Goal: Task Accomplishment & Management: Manage account settings

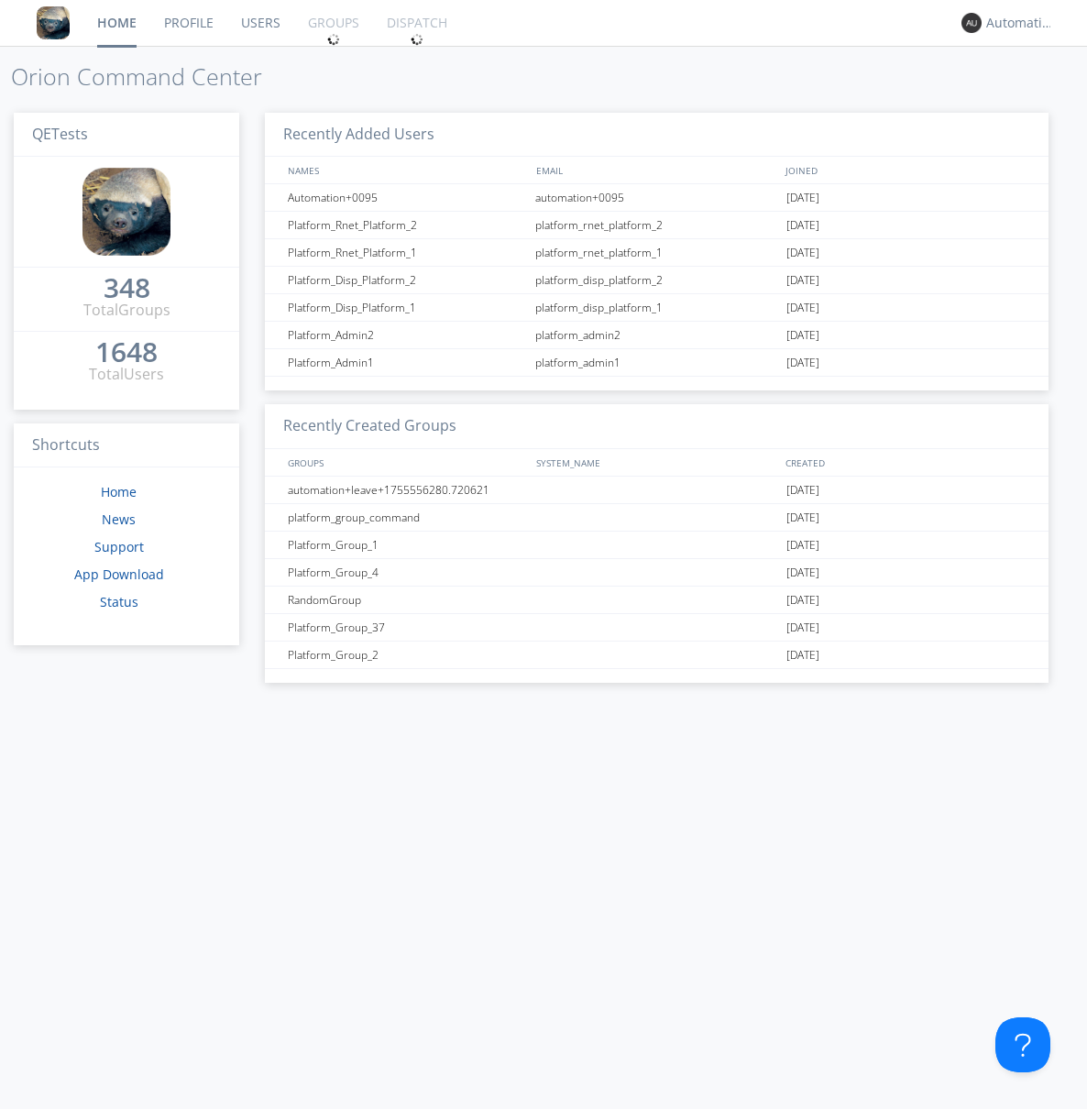
click at [332, 23] on link "Groups" at bounding box center [333, 23] width 79 height 46
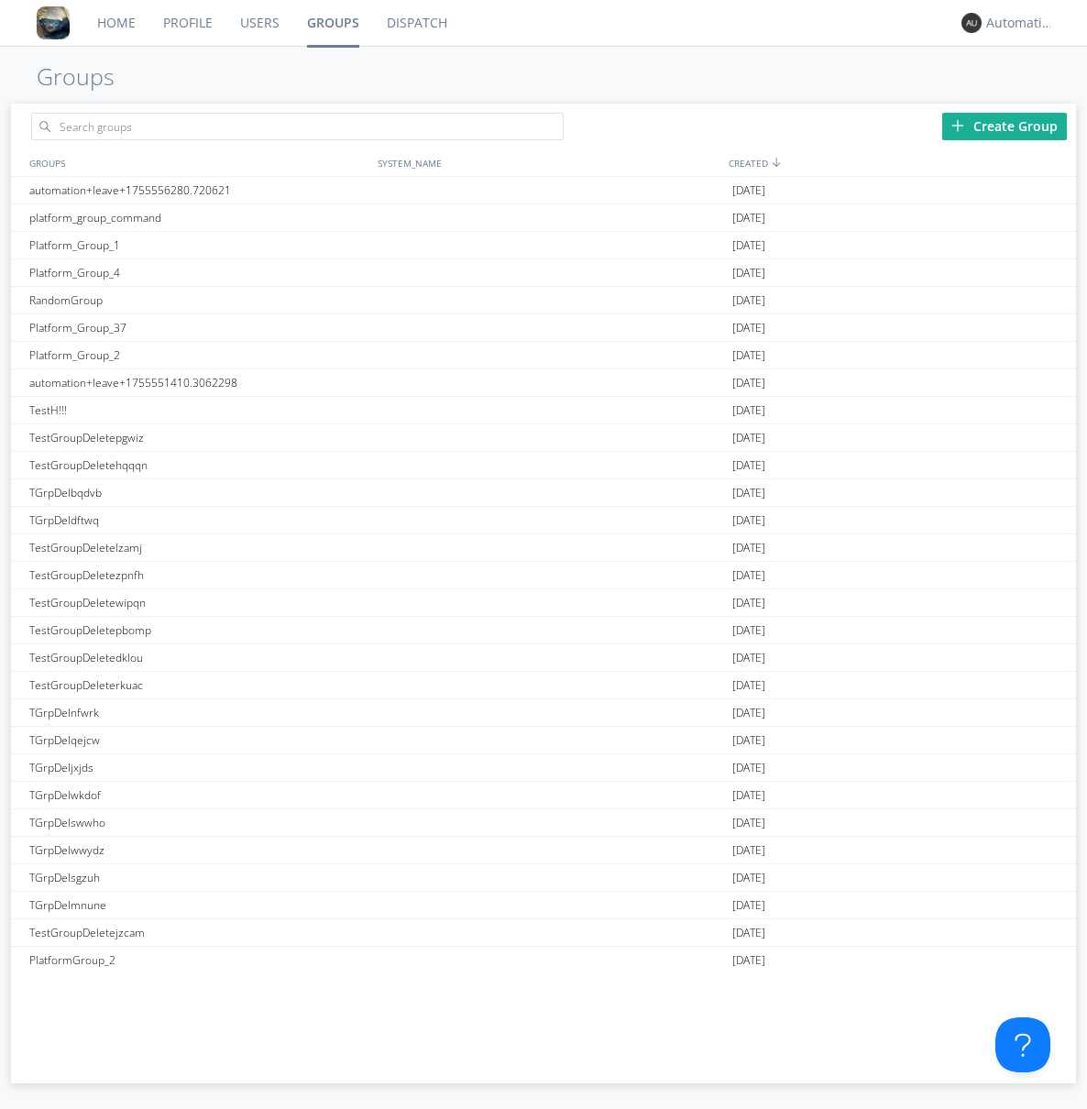
click at [1005, 126] on div "Create Group" at bounding box center [1004, 127] width 125 height 28
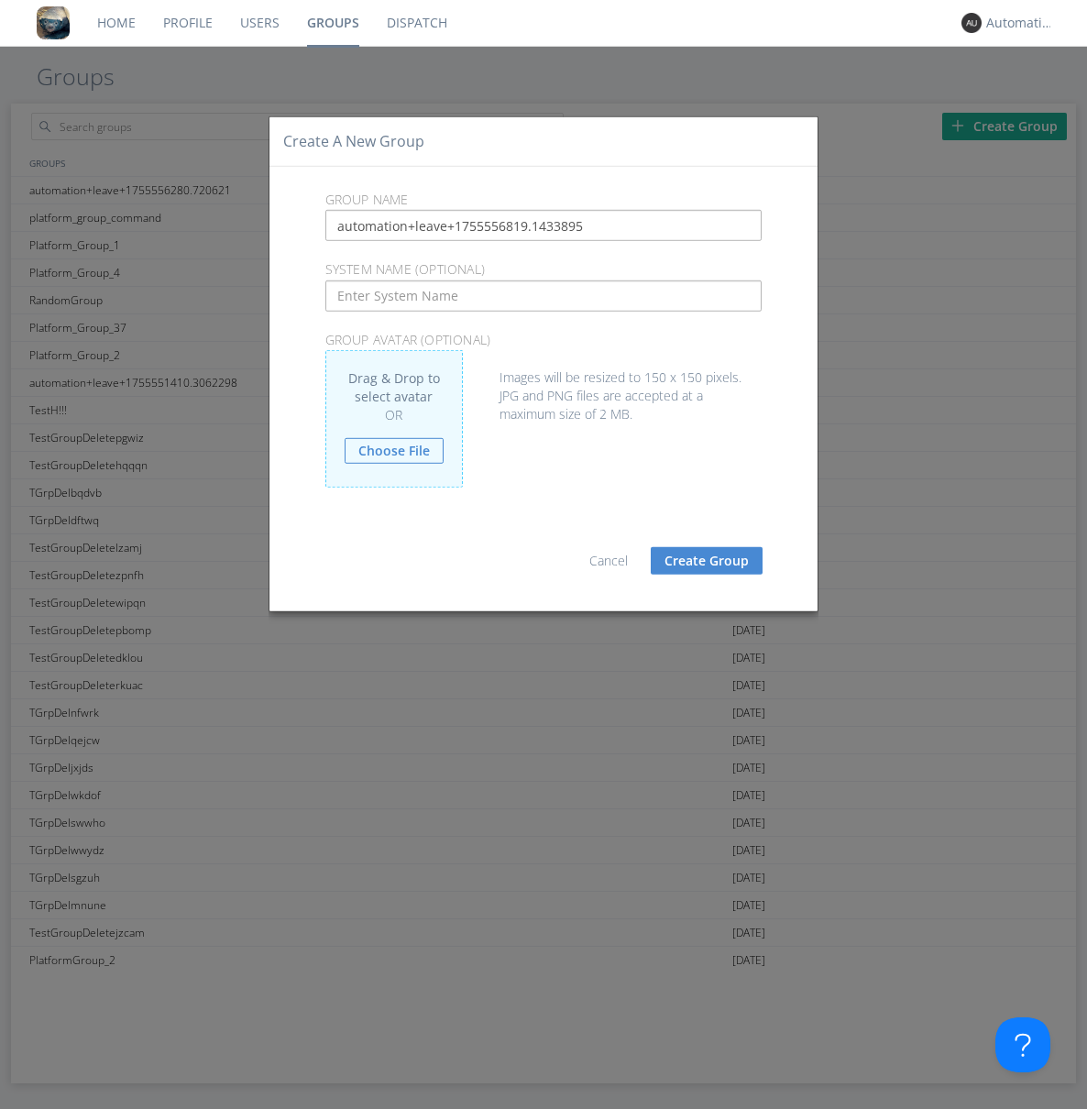
type input "automation+leave+1755556819.1433895"
click at [707, 560] on button "Create Group" at bounding box center [707, 561] width 112 height 28
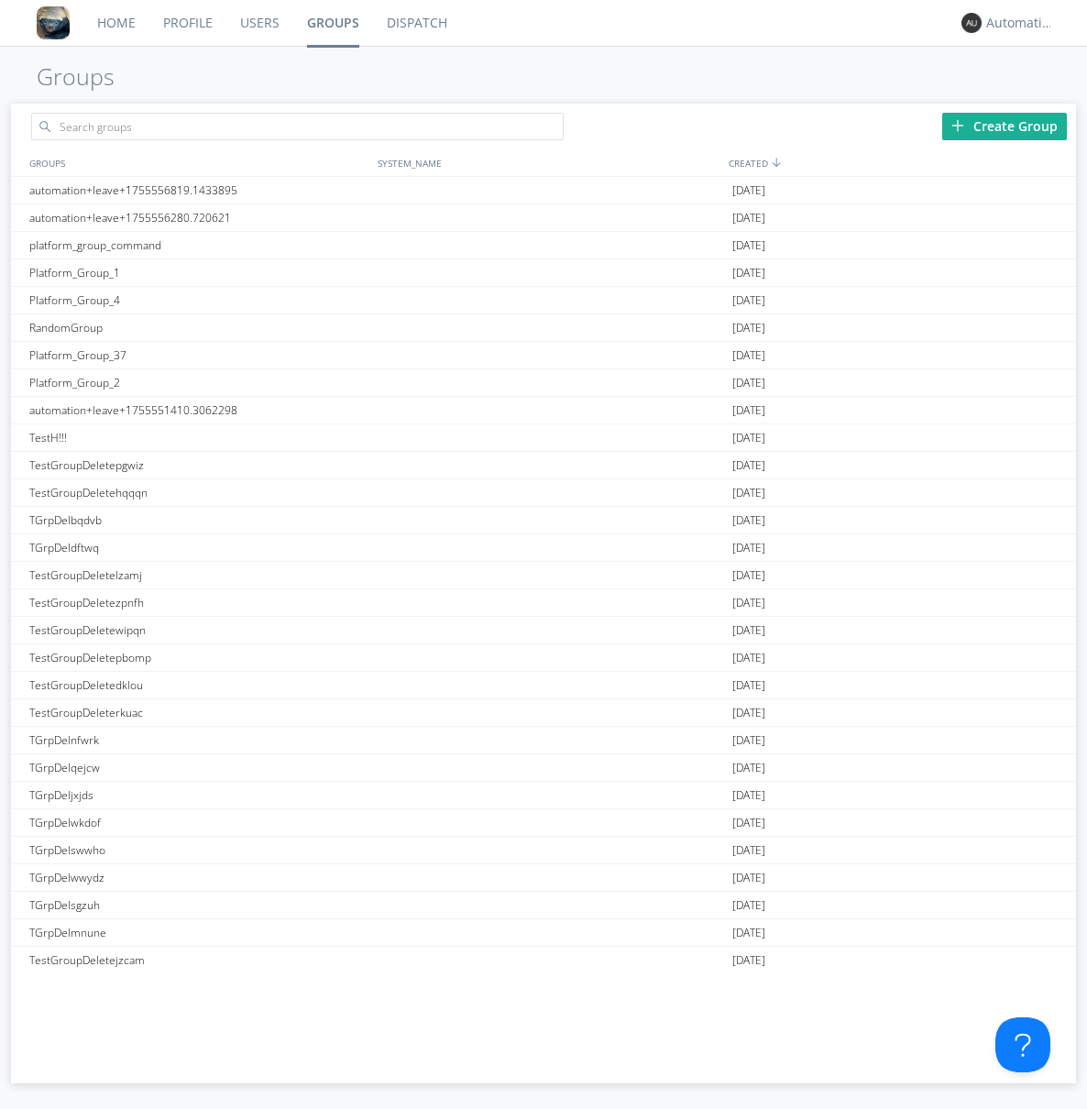
click at [332, 23] on link "Groups" at bounding box center [333, 23] width 80 height 46
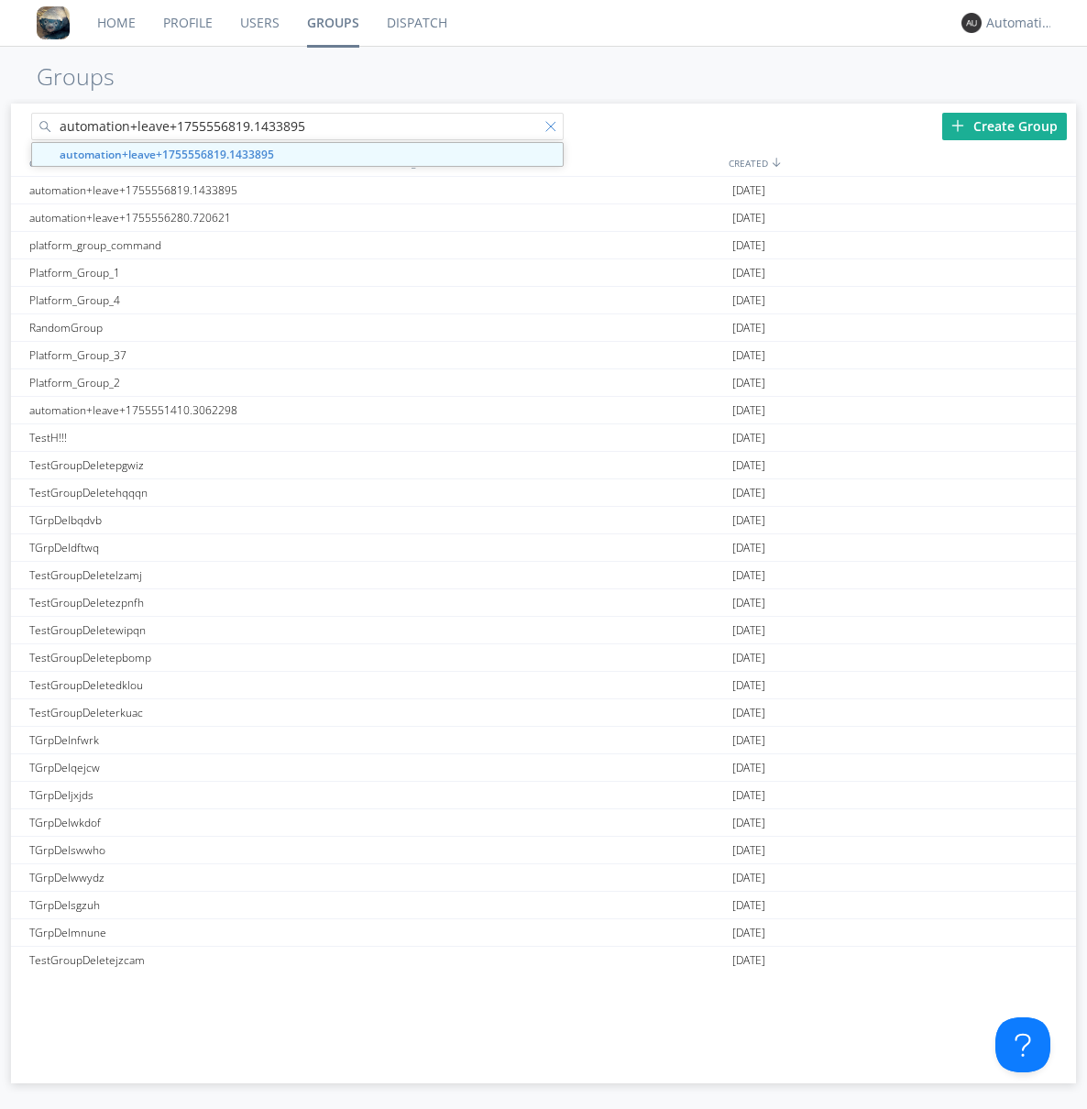
type input "automation+leave+1755556819.1433895"
click at [554, 129] on div at bounding box center [554, 130] width 18 height 18
type input "automation+leave+1755556819.1433895"
click at [199, 190] on div "automation+leave+1755556819.1433895" at bounding box center [199, 190] width 349 height 27
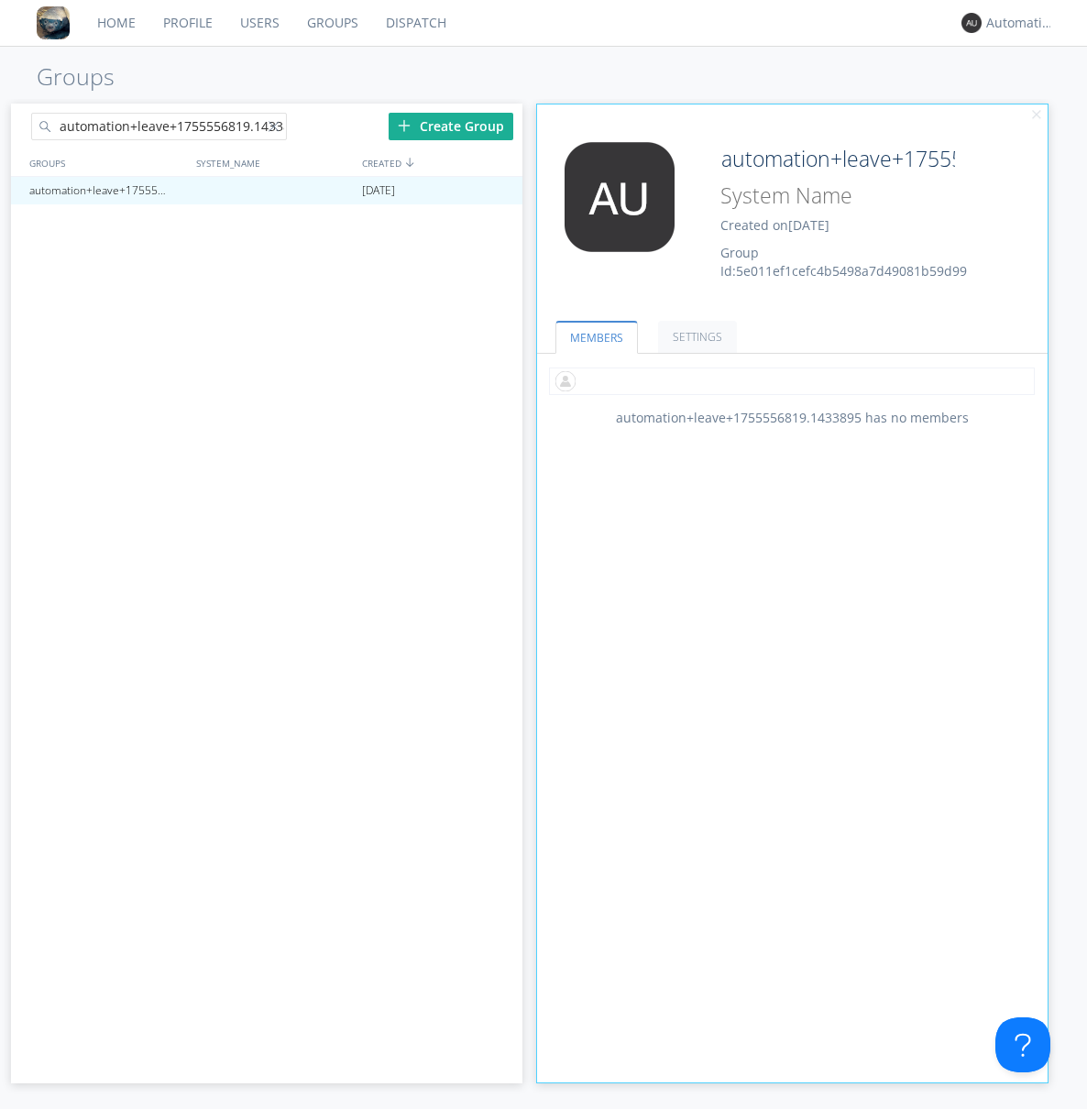
click at [792, 380] on input "text" at bounding box center [792, 382] width 486 height 28
type input "automation+0102"
click at [788, 380] on input "text" at bounding box center [792, 382] width 486 height 28
type input "automation+0103"
click at [788, 380] on input "text" at bounding box center [792, 382] width 486 height 28
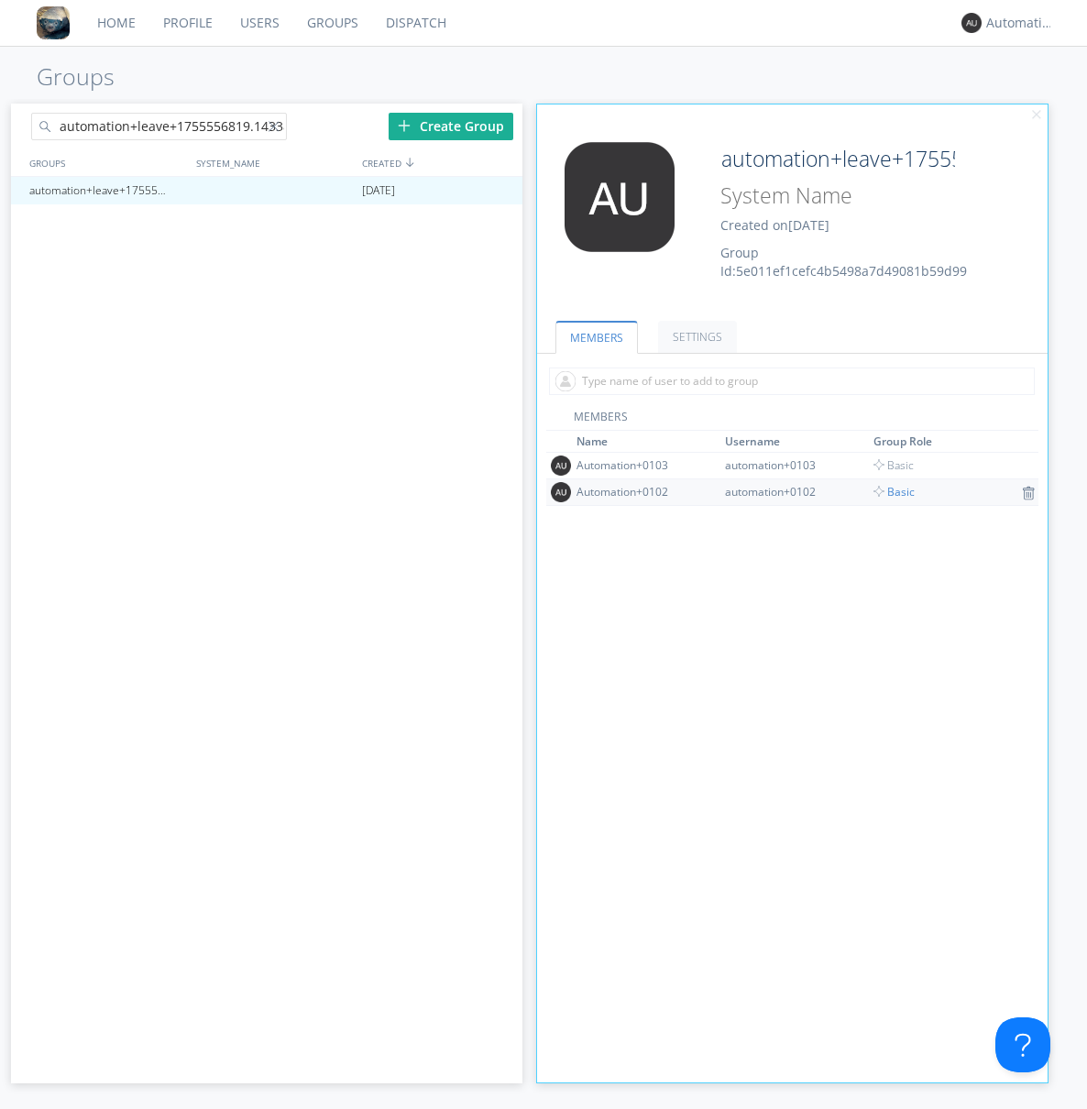
click at [887, 491] on span "Basic" at bounding box center [894, 492] width 41 height 16
